Goal: Check status: Check status

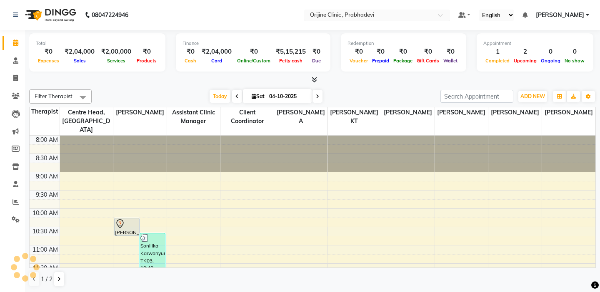
click at [332, 15] on input "text" at bounding box center [368, 16] width 121 height 8
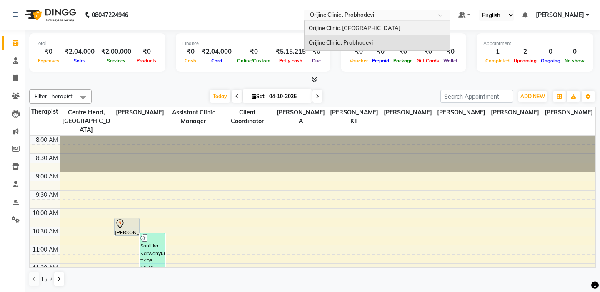
click at [327, 23] on div "Orijine Clinic, [GEOGRAPHIC_DATA]" at bounding box center [376, 28] width 145 height 15
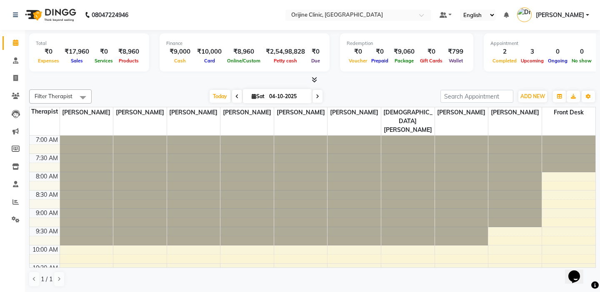
click at [252, 95] on icon at bounding box center [254, 96] width 5 height 5
select select "10"
select select "2025"
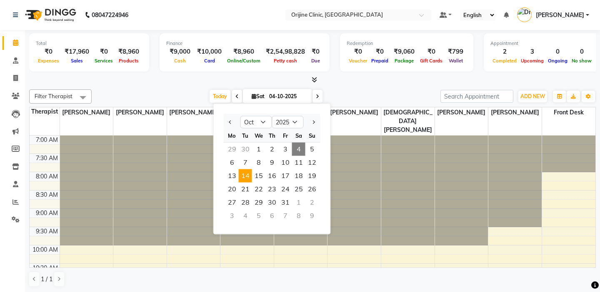
click at [248, 175] on span "14" at bounding box center [245, 176] width 13 height 13
type input "[DATE]"
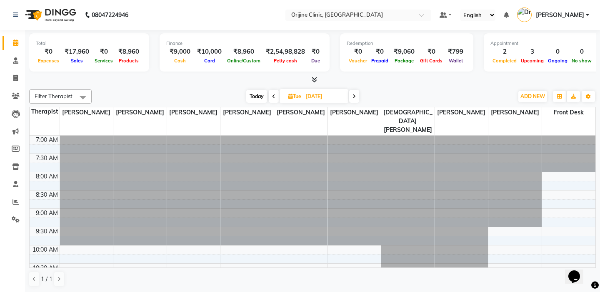
click at [46, 145] on td at bounding box center [45, 149] width 30 height 9
